Goal: Task Accomplishment & Management: Complete application form

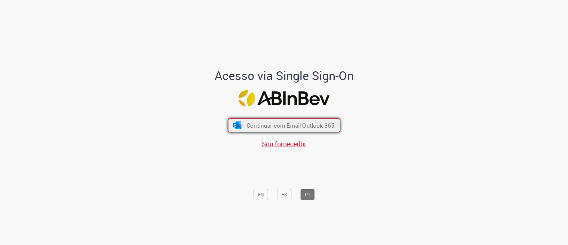
click at [310, 126] on span "Continuar com Email Outlook 365" at bounding box center [291, 125] width 88 height 8
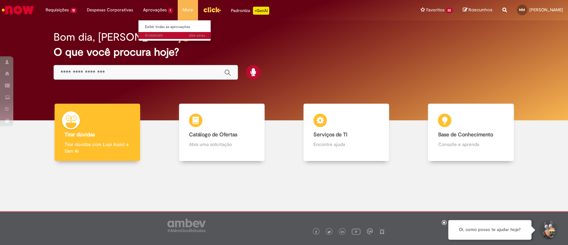
click at [164, 34] on span "30m atrás 30 minutos atrás R13584389" at bounding box center [175, 35] width 60 height 5
click at [166, 26] on link "Exibir todas as aprovações" at bounding box center [174, 26] width 73 height 7
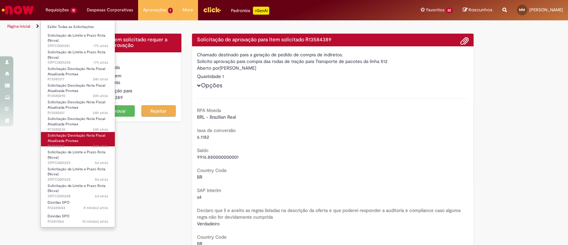
click at [63, 144] on span "24h atrás 24 horas atrás R13580212" at bounding box center [78, 145] width 61 height 5
